Goal: Register for event/course

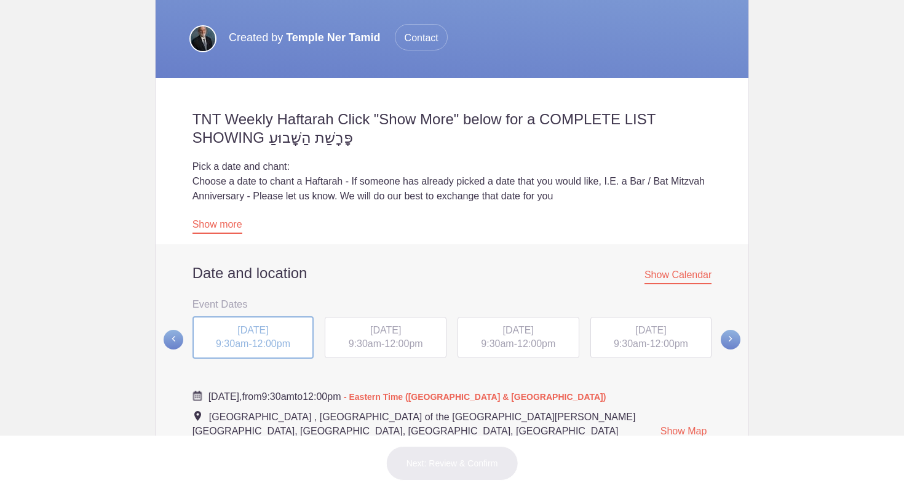
scroll to position [239, 0]
click at [663, 276] on span "Show Calendar" at bounding box center [678, 276] width 67 height 15
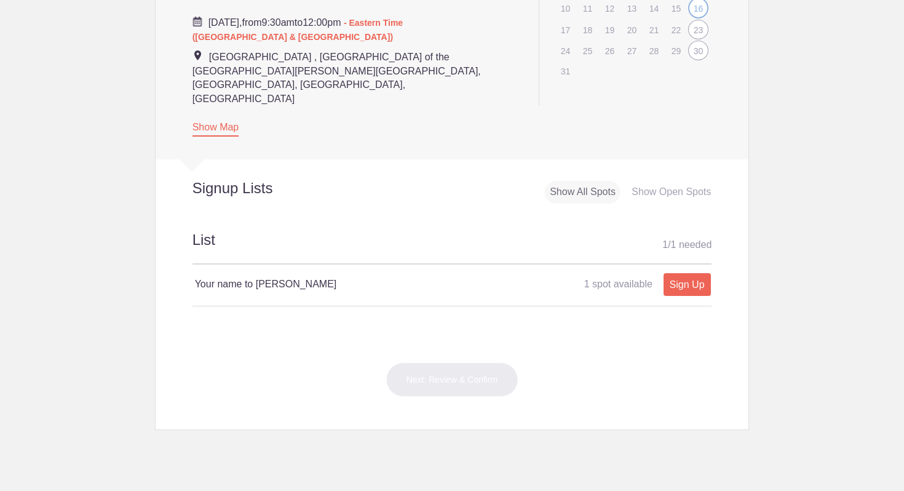
scroll to position [603, 0]
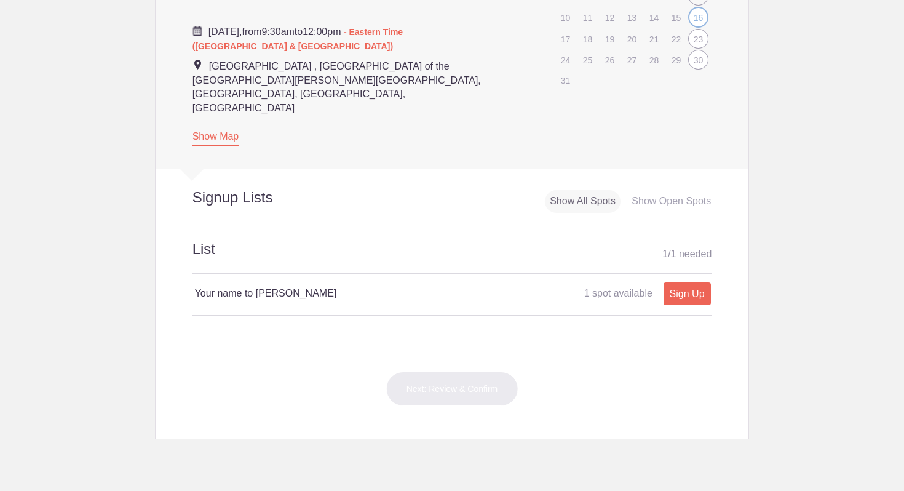
click at [687, 282] on link "Sign Up" at bounding box center [687, 293] width 47 height 23
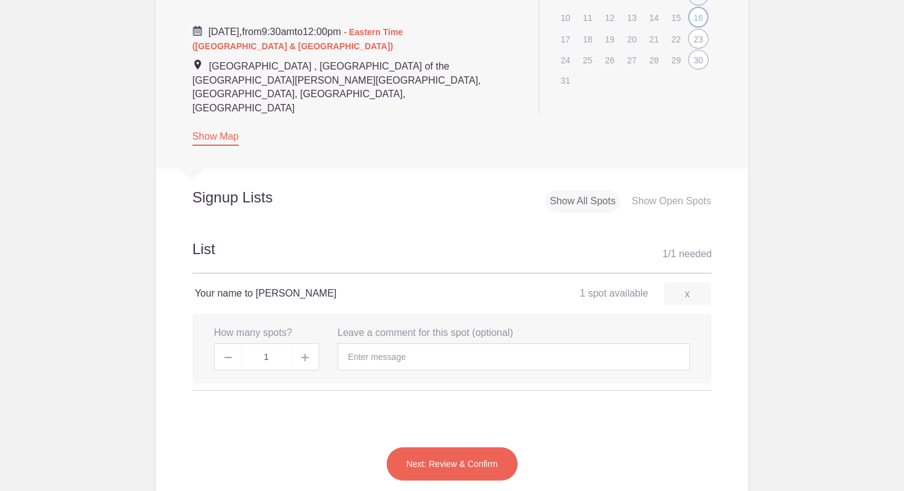
type input "1"
click at [618, 288] on span "1 spot available" at bounding box center [614, 293] width 68 height 10
click at [594, 239] on h2 "List 1 / 1 needed" at bounding box center [453, 256] width 520 height 35
click at [572, 190] on div "Show All Spots" at bounding box center [583, 201] width 76 height 23
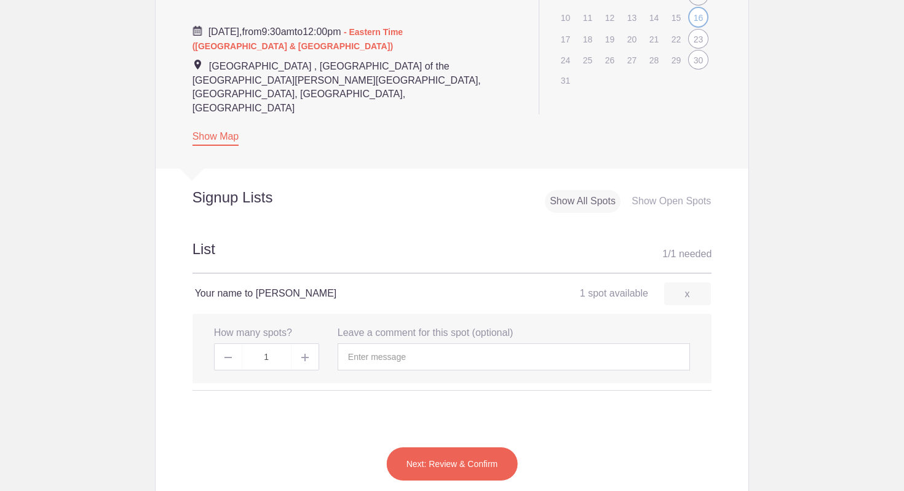
click at [645, 190] on div "Show Open Spots" at bounding box center [671, 201] width 89 height 23
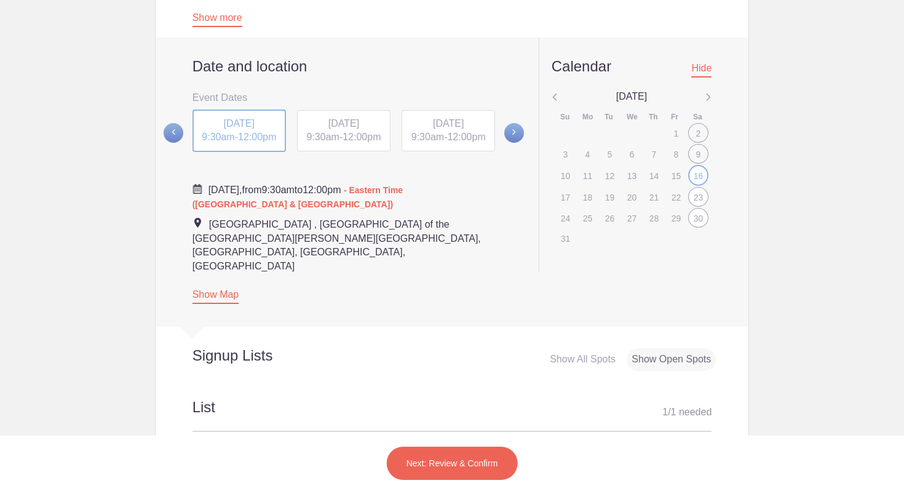
scroll to position [444, 0]
click at [692, 174] on div "16" at bounding box center [698, 176] width 20 height 21
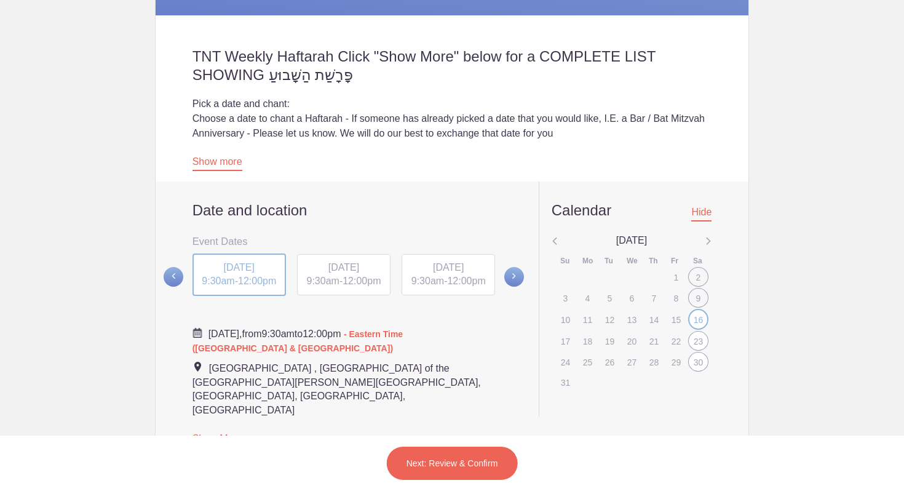
scroll to position [300, 0]
click at [214, 161] on link "Show more" at bounding box center [218, 164] width 50 height 15
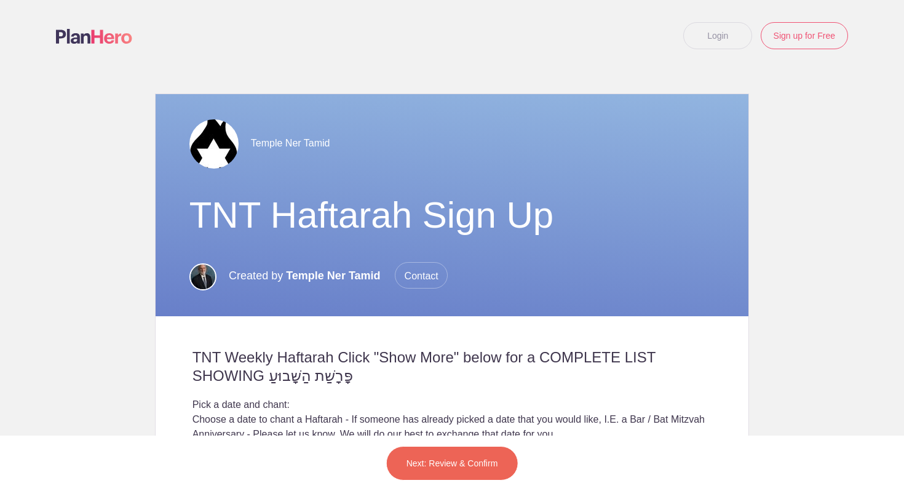
scroll to position [0, 0]
click at [703, 34] on link "Login" at bounding box center [718, 35] width 69 height 27
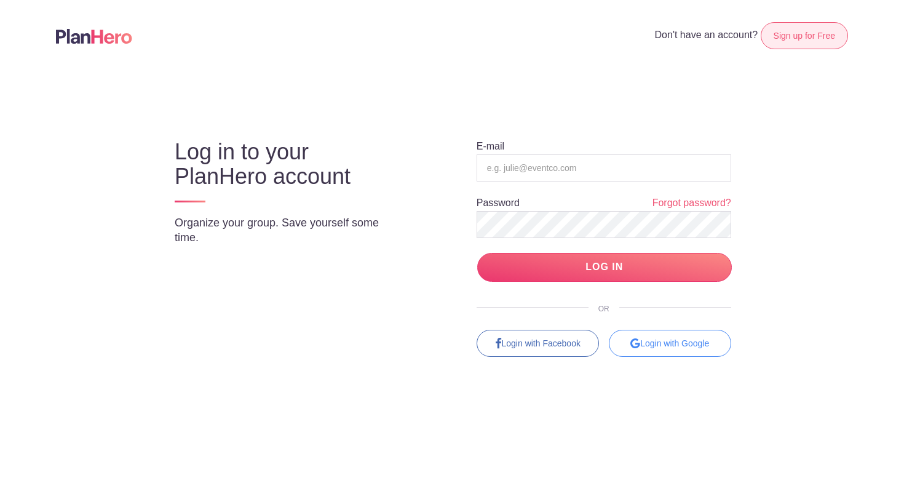
click at [805, 36] on link "Sign up for Free" at bounding box center [804, 35] width 87 height 27
